Goal: Task Accomplishment & Management: Use online tool/utility

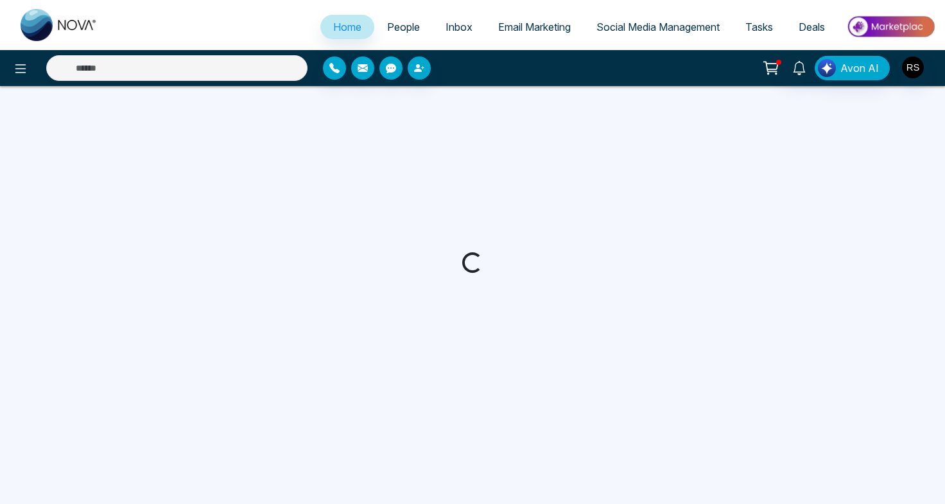
select select "*"
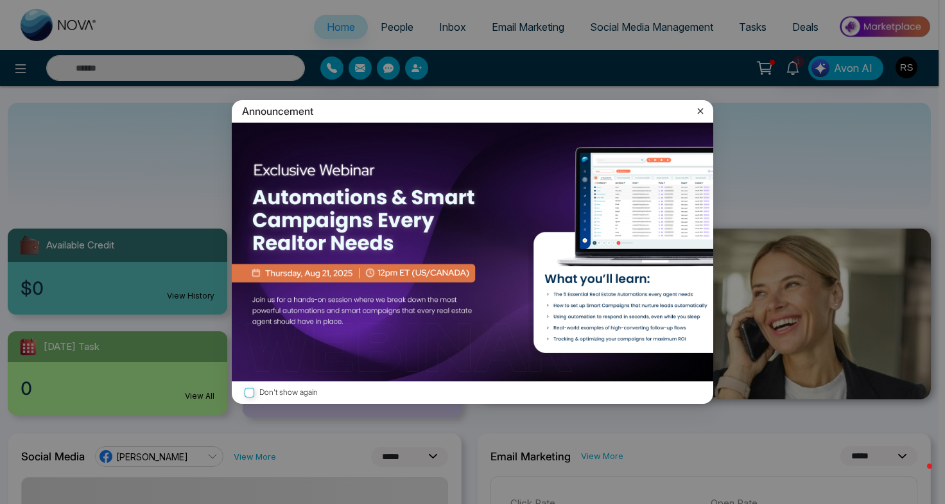
drag, startPoint x: 702, startPoint y: 111, endPoint x: 760, endPoint y: 114, distance: 58.5
click at [702, 111] on icon at bounding box center [700, 111] width 13 height 13
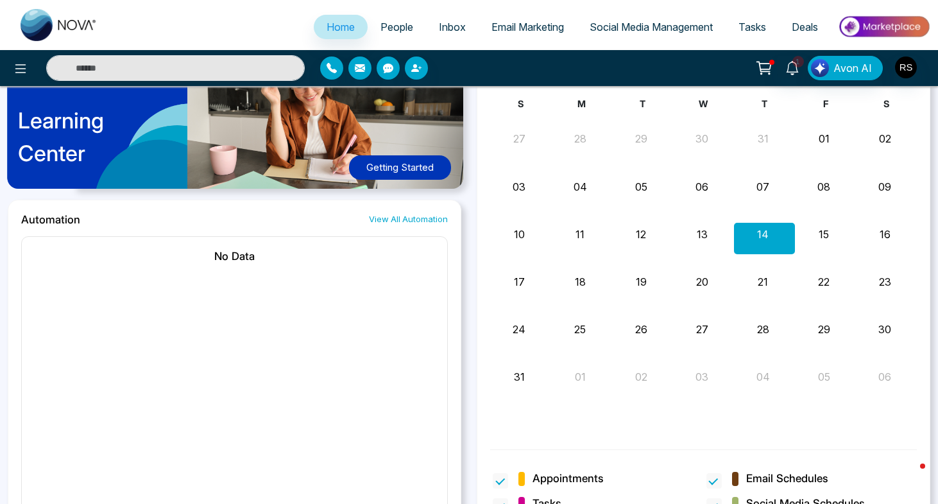
scroll to position [1041, 0]
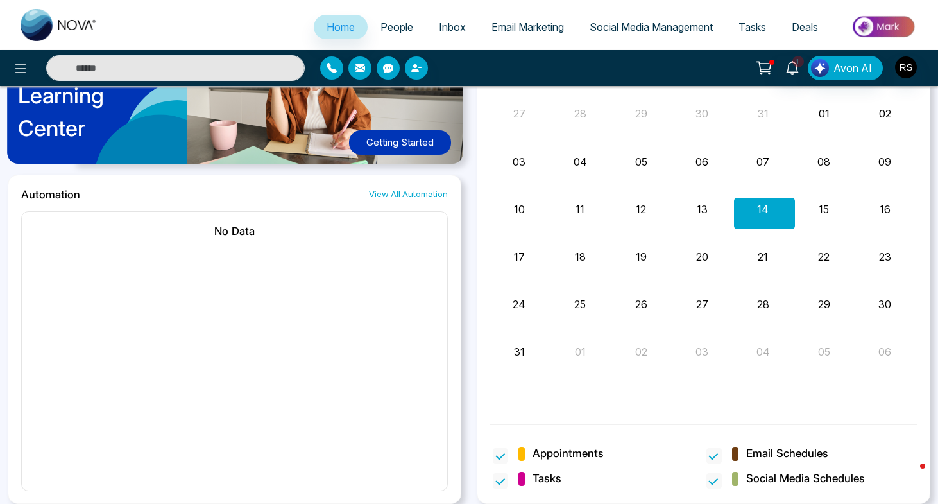
click at [401, 30] on span "People" at bounding box center [397, 27] width 33 height 13
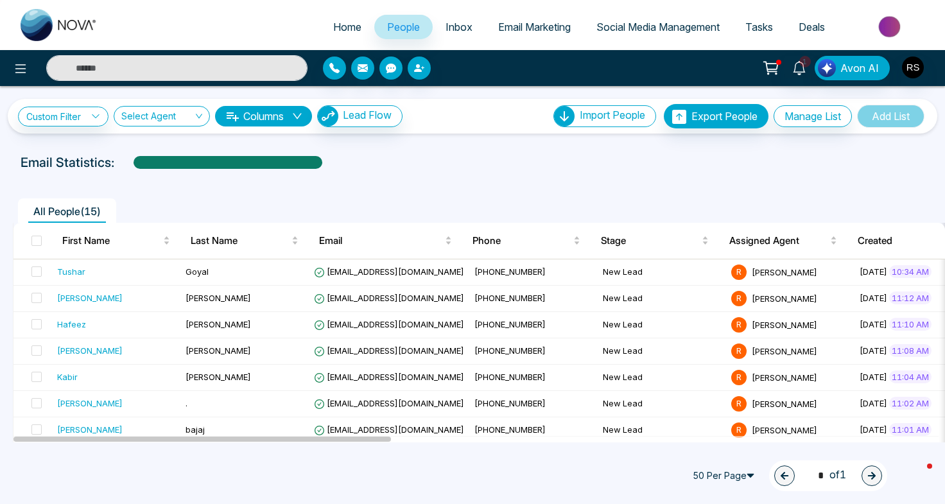
click at [460, 26] on span "Inbox" at bounding box center [458, 27] width 27 height 13
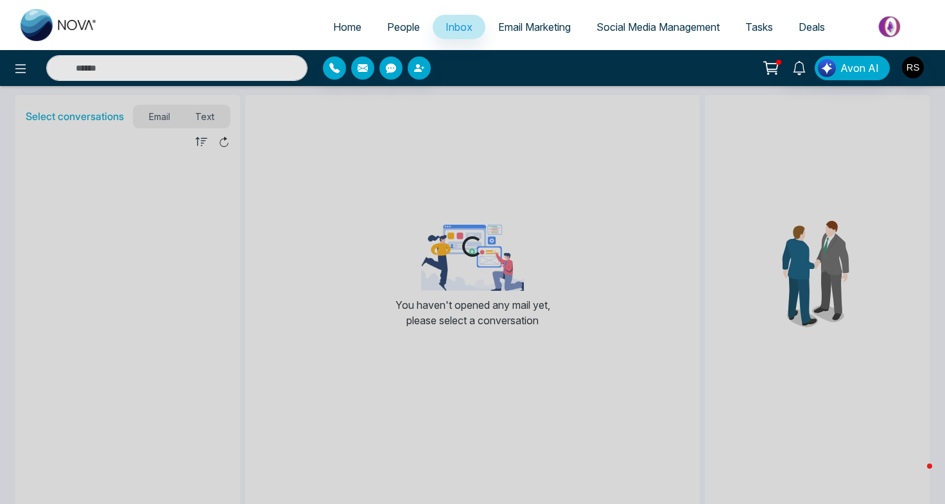
click at [539, 28] on span "Email Marketing" at bounding box center [534, 27] width 73 height 13
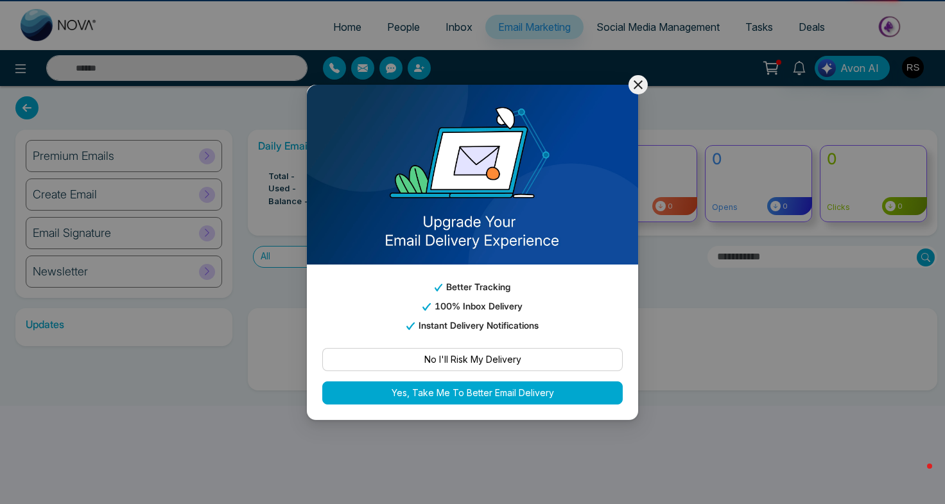
click at [650, 28] on div "Better Tracking 100% Inbox Delivery Instant Delivery Notifications No I'll Risk…" at bounding box center [472, 252] width 945 height 504
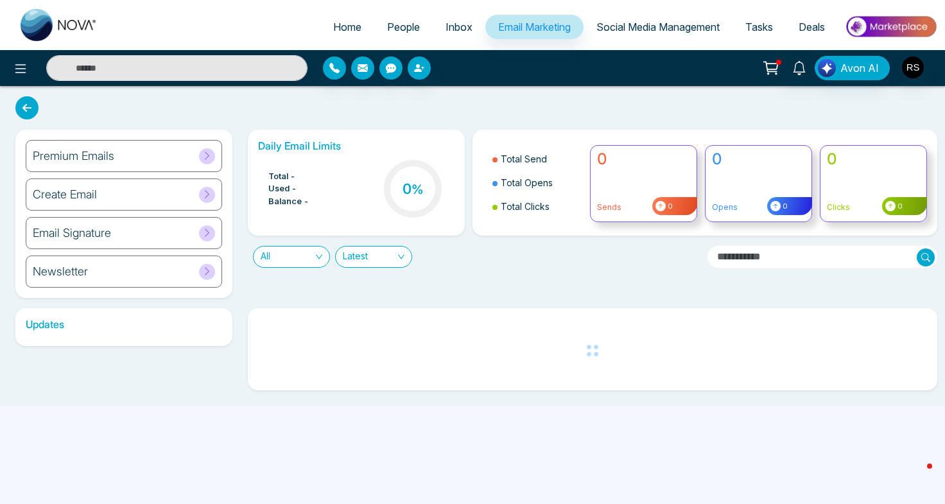
click at [697, 22] on span "Social Media Management" at bounding box center [657, 27] width 123 height 13
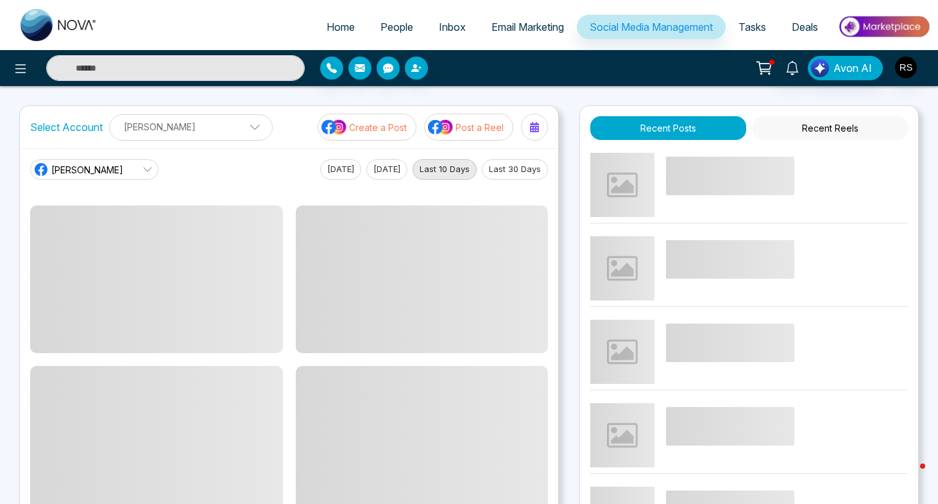
click at [755, 24] on span "Tasks" at bounding box center [753, 27] width 28 height 13
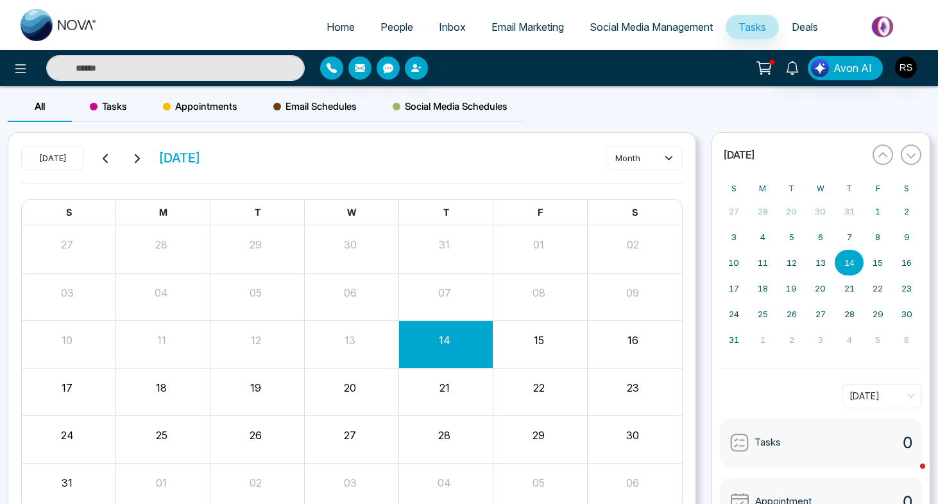
click at [794, 24] on span "Deals" at bounding box center [805, 27] width 26 height 13
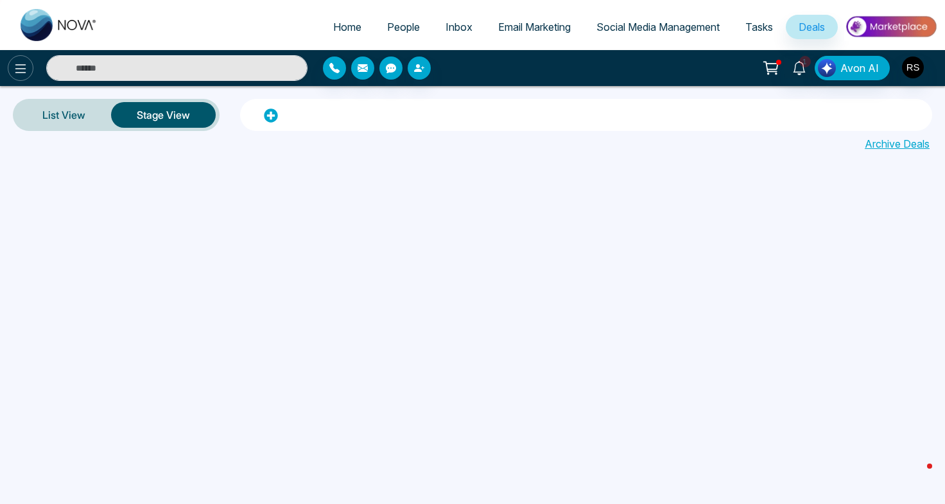
click at [16, 69] on icon at bounding box center [20, 68] width 11 height 9
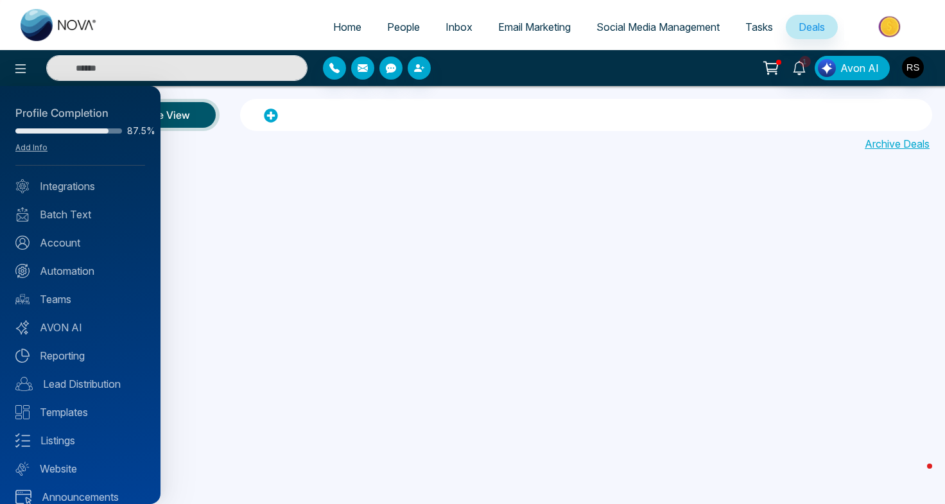
click at [664, 28] on div at bounding box center [472, 252] width 945 height 504
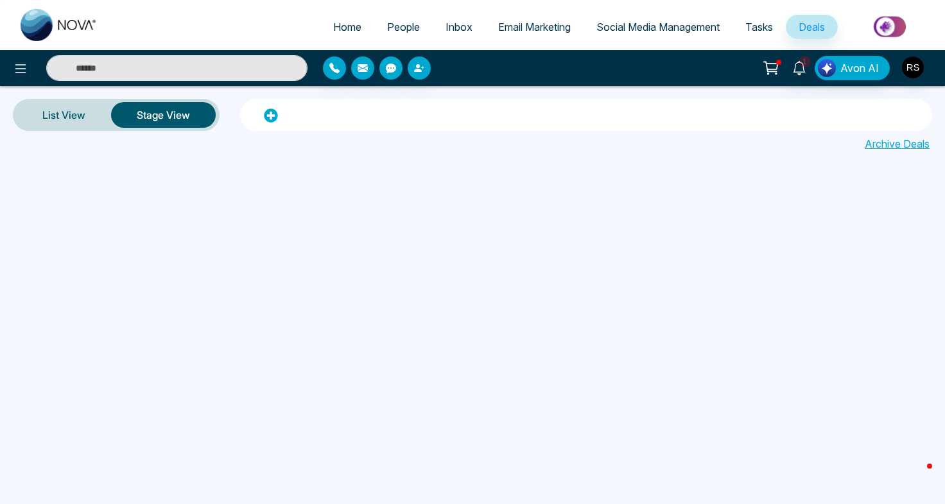
click at [768, 26] on span "Tasks" at bounding box center [759, 27] width 28 height 13
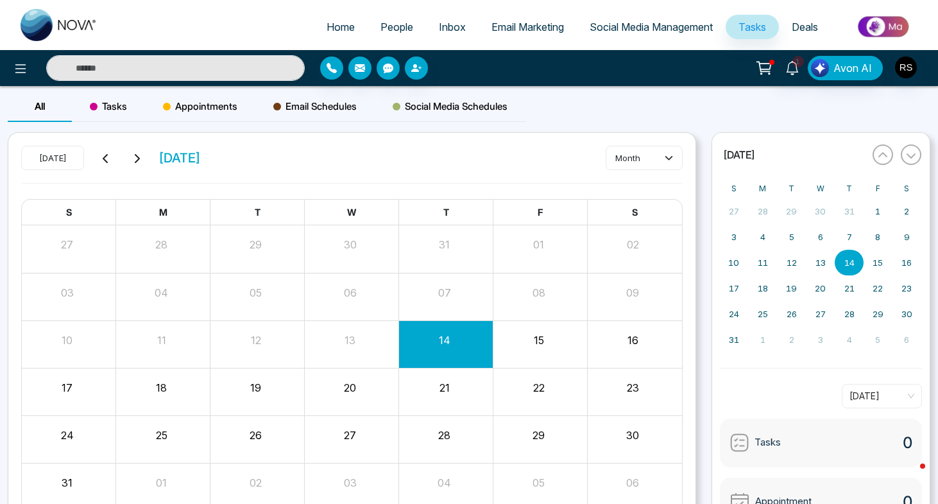
click at [333, 30] on span "Home" at bounding box center [341, 27] width 28 height 13
select select "*"
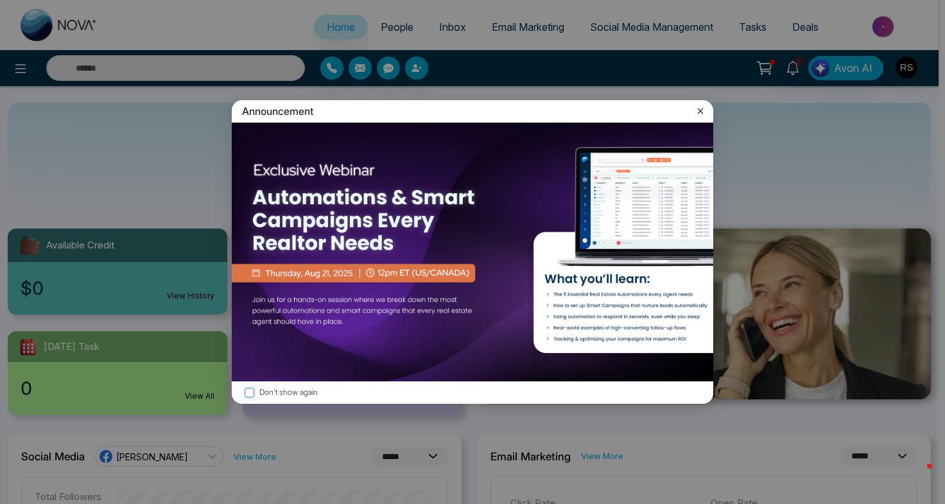
click at [700, 114] on icon at bounding box center [700, 111] width 13 height 13
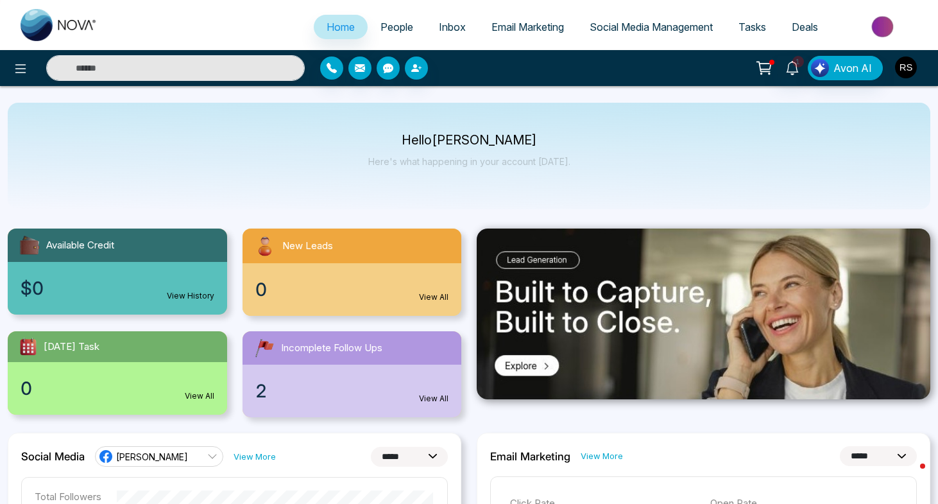
click at [909, 67] on img "button" at bounding box center [906, 67] width 22 height 22
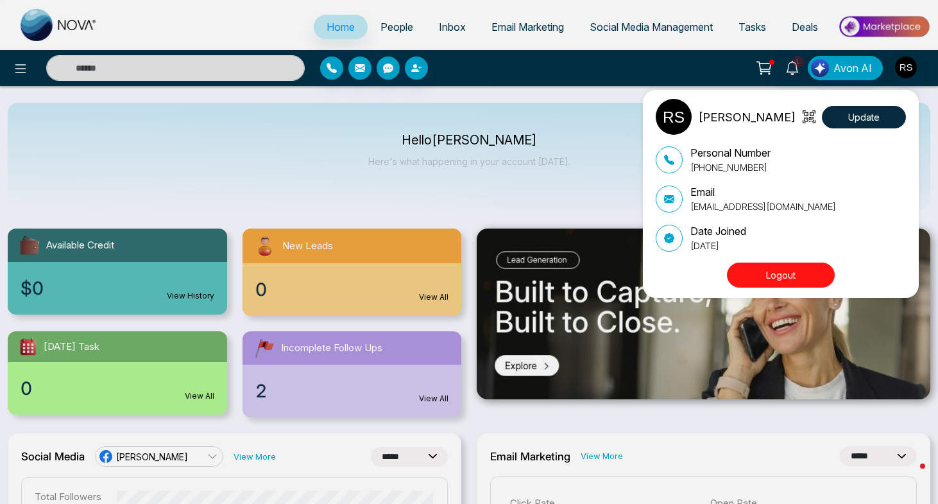
drag, startPoint x: 788, startPoint y: 22, endPoint x: 800, endPoint y: 28, distance: 14.1
click at [795, 26] on div "[PERSON_NAME] Update Personal Number [PHONE_NUMBER] Email [EMAIL_ADDRESS][DOMAI…" at bounding box center [469, 252] width 938 height 504
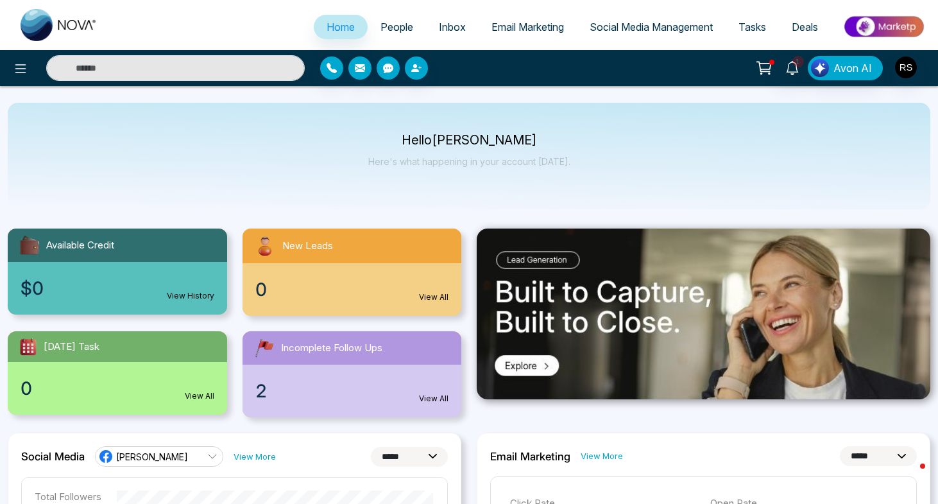
click at [800, 28] on span "Deals" at bounding box center [805, 27] width 26 height 13
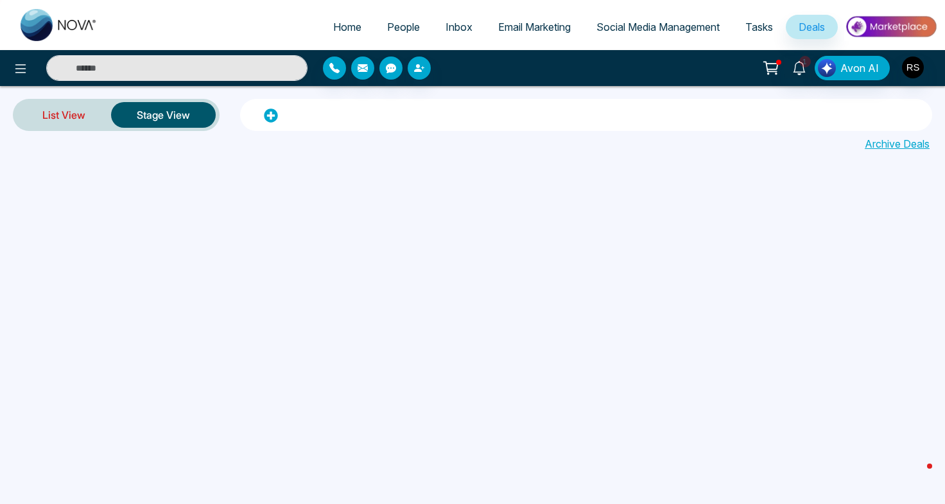
click at [66, 112] on link "List View" at bounding box center [64, 114] width 94 height 31
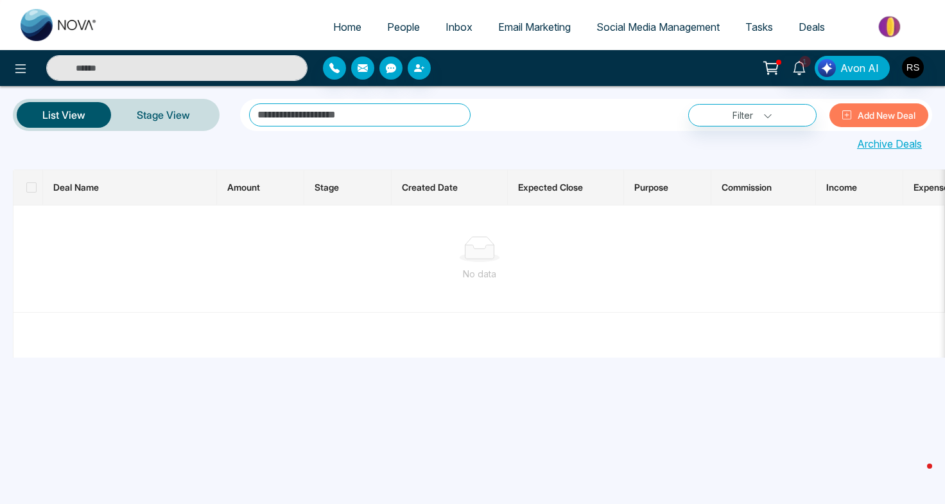
click at [879, 114] on button "Add New Deal" at bounding box center [878, 115] width 99 height 24
